Goal: Information Seeking & Learning: Learn about a topic

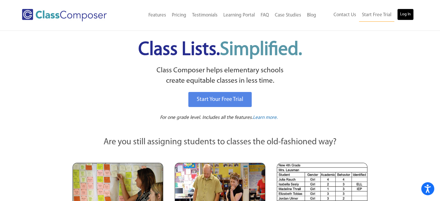
click at [404, 15] on link "Log In" at bounding box center [405, 15] width 16 height 12
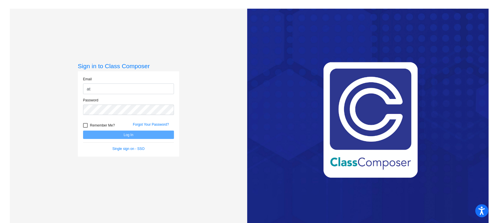
type input "[EMAIL_ADDRESS][DOMAIN_NAME]"
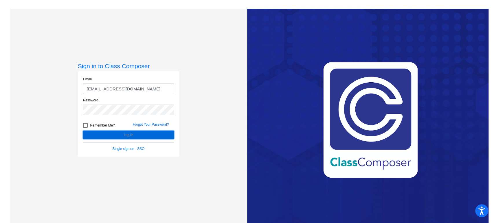
click at [119, 134] on button "Log In" at bounding box center [128, 135] width 91 height 8
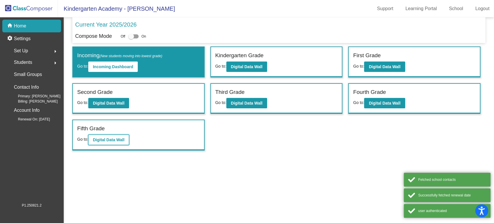
click at [110, 138] on b "Digital Data Wall" at bounding box center [109, 140] width 32 height 5
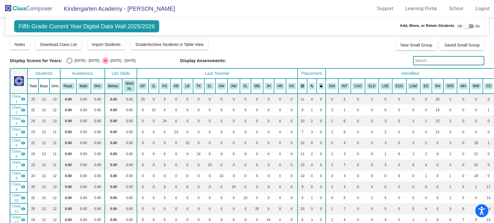
click at [69, 60] on div "Select an option" at bounding box center [70, 61] width 6 height 6
click at [69, 64] on input "[DATE] - [DATE]" at bounding box center [69, 64] width 0 height 0
radio input "true"
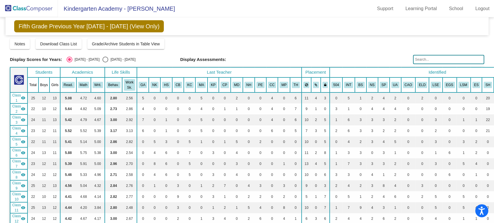
click at [16, 96] on span "Class 1" at bounding box center [16, 98] width 9 height 10
drag, startPoint x: 17, startPoint y: 108, endPoint x: 15, endPoint y: 112, distance: 4.8
click at [16, 108] on span "Class 2" at bounding box center [16, 109] width 9 height 10
click at [15, 117] on span "Class 3" at bounding box center [16, 120] width 9 height 10
click at [14, 129] on span "Class 4" at bounding box center [16, 131] width 9 height 10
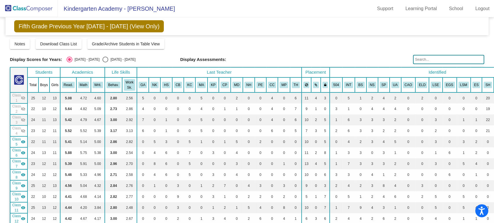
drag, startPoint x: 14, startPoint y: 141, endPoint x: 16, endPoint y: 149, distance: 8.1
click at [14, 141] on span "Class 5" at bounding box center [16, 142] width 9 height 10
click at [16, 152] on span "Class 6" at bounding box center [16, 153] width 9 height 10
click at [14, 162] on span "Class 7" at bounding box center [16, 164] width 9 height 10
drag, startPoint x: 17, startPoint y: 173, endPoint x: 16, endPoint y: 182, distance: 9.3
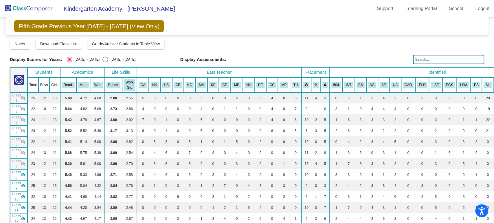
click at [17, 173] on span "Class 8" at bounding box center [16, 175] width 9 height 10
click at [16, 184] on span "Class 9" at bounding box center [16, 186] width 9 height 10
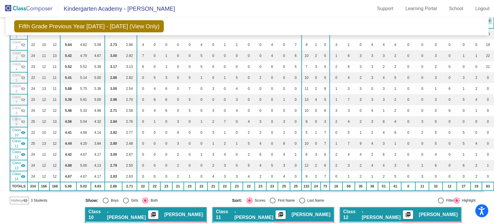
scroll to position [96, 0]
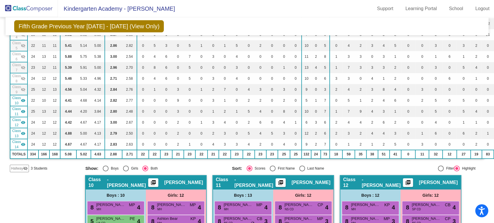
click at [16, 110] on span "Class 11" at bounding box center [16, 111] width 9 height 10
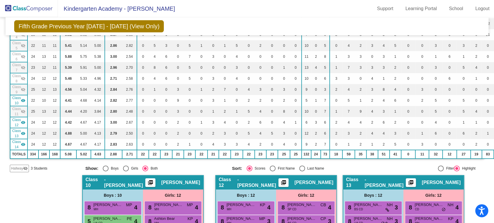
click at [15, 122] on span "Class 12" at bounding box center [16, 122] width 9 height 10
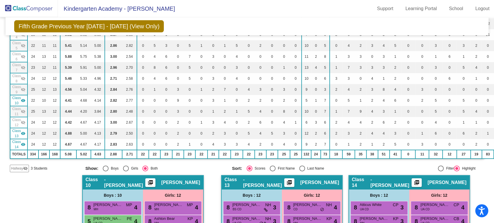
click at [17, 131] on span "Class 13" at bounding box center [16, 133] width 9 height 10
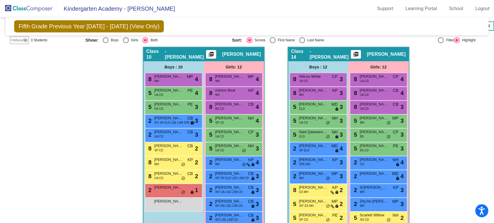
scroll to position [251, 0]
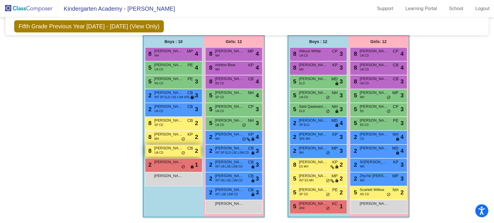
click at [165, 149] on div "8 [PERSON_NAME] UA CD CB lock do_not_disturb_alt 2" at bounding box center [172, 151] width 55 height 12
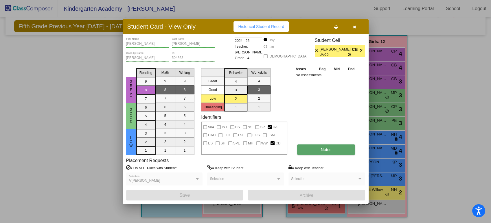
click at [328, 150] on span "Notes" at bounding box center [326, 149] width 11 height 5
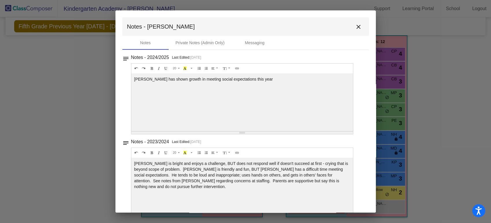
click at [355, 24] on mat-icon "close" at bounding box center [358, 26] width 7 height 7
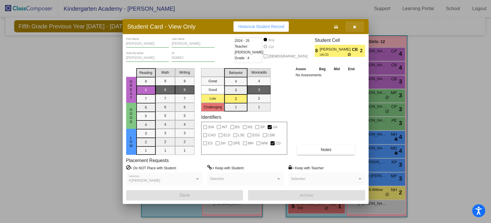
click at [355, 26] on icon "button" at bounding box center [354, 27] width 3 height 4
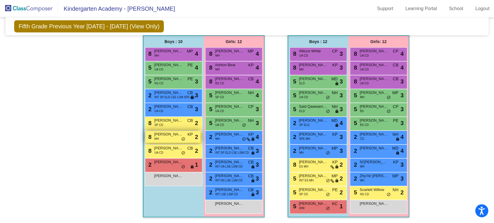
click at [166, 135] on div "8 [PERSON_NAME] MH KP lock do_not_disturb_alt 2" at bounding box center [172, 137] width 55 height 12
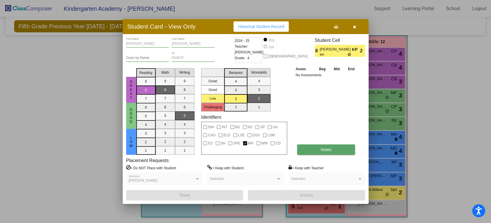
click at [322, 149] on span "Notes" at bounding box center [326, 149] width 11 height 5
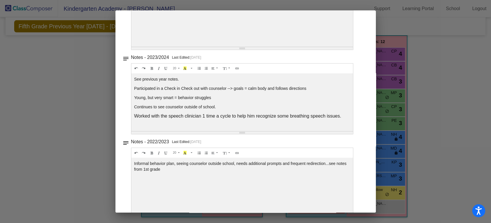
scroll to position [0, 0]
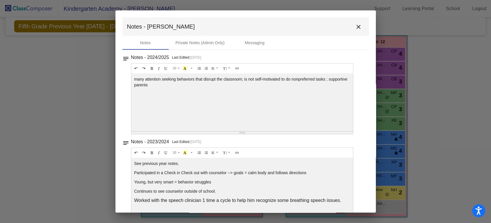
click at [356, 27] on mat-icon "close" at bounding box center [358, 26] width 7 height 7
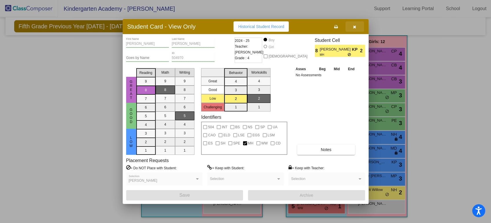
click at [355, 26] on icon "button" at bounding box center [354, 27] width 3 height 4
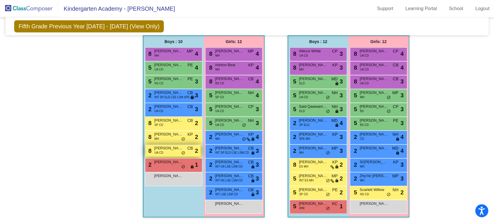
click at [165, 148] on span "[PERSON_NAME]" at bounding box center [168, 148] width 29 height 6
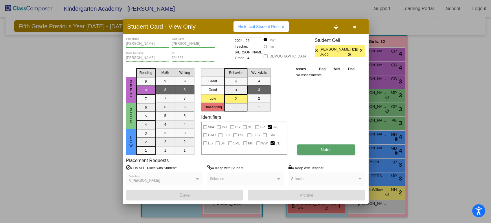
click at [322, 150] on span "Notes" at bounding box center [326, 149] width 11 height 5
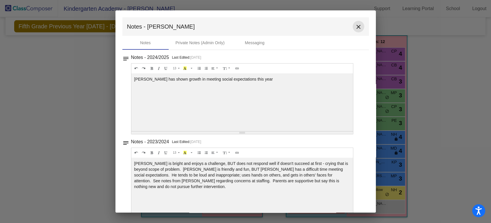
click at [355, 27] on mat-icon "close" at bounding box center [358, 26] width 7 height 7
